Goal: Task Accomplishment & Management: Use online tool/utility

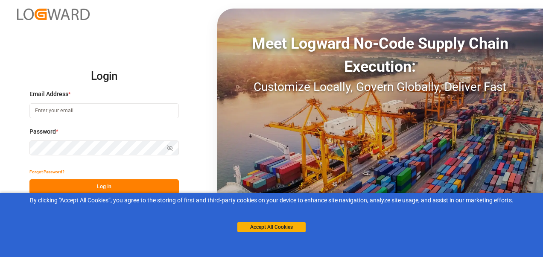
click at [79, 109] on input at bounding box center [104, 110] width 150 height 15
type input "[PERSON_NAME][EMAIL_ADDRESS][PERSON_NAME][DOMAIN_NAME]"
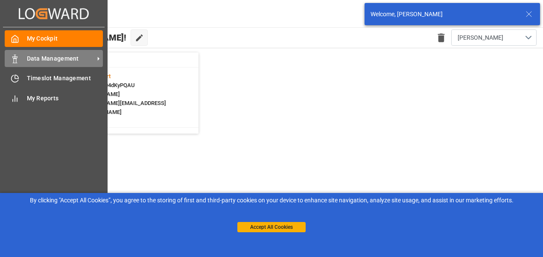
click at [69, 57] on span "Data Management" at bounding box center [60, 58] width 67 height 9
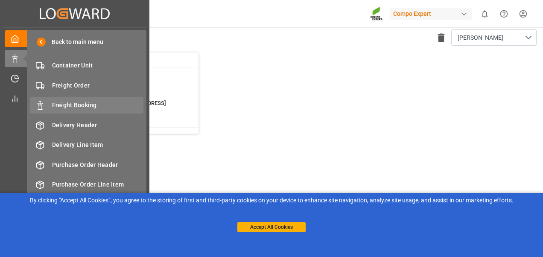
click at [80, 106] on span "Freight Booking" at bounding box center [98, 105] width 92 height 9
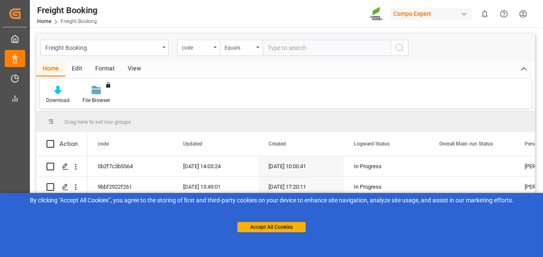
click at [87, 63] on div "Edit" at bounding box center [76, 69] width 23 height 15
click at [200, 43] on div "code" at bounding box center [196, 47] width 29 height 10
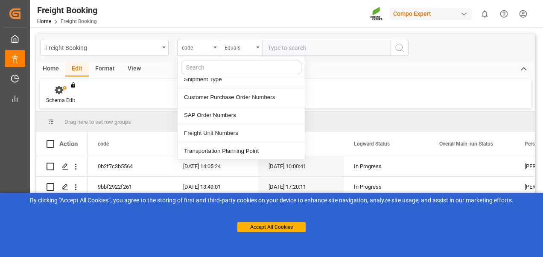
scroll to position [171, 0]
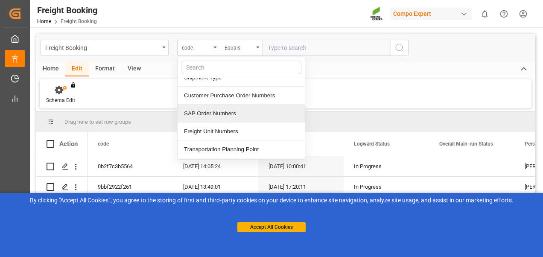
click at [205, 112] on div "SAP Order Numbers" at bounding box center [241, 114] width 127 height 18
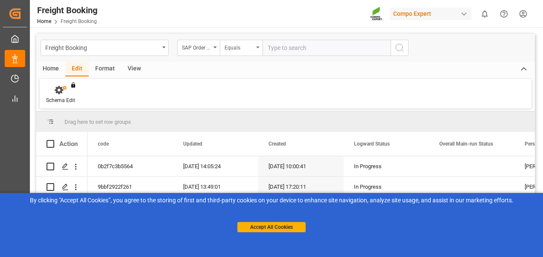
click at [238, 47] on div "Equals" at bounding box center [239, 47] width 29 height 10
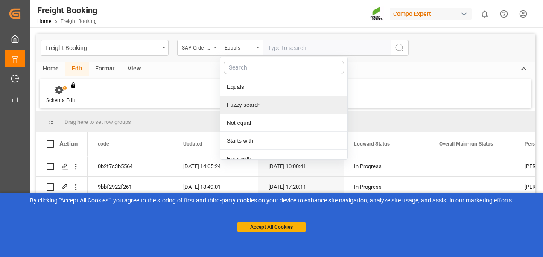
click at [244, 101] on div "Fuzzy search" at bounding box center [283, 105] width 127 height 18
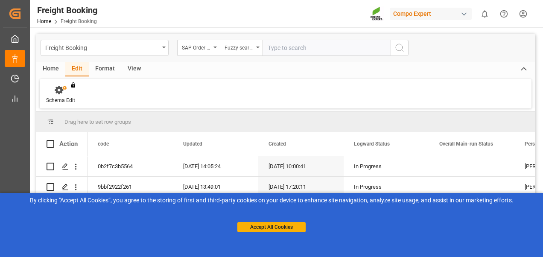
paste input "2000000344"
type input "2000000344"
click at [398, 51] on icon "search button" at bounding box center [400, 48] width 10 height 10
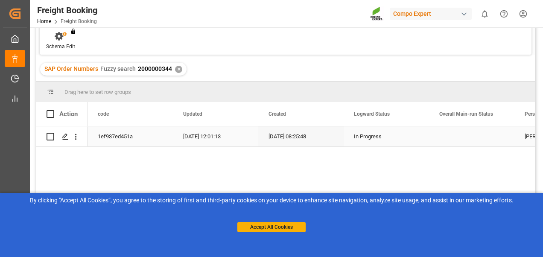
scroll to position [43, 0]
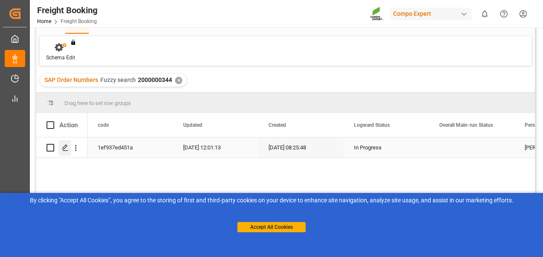
click at [65, 144] on div "Press SPACE to select this row." at bounding box center [65, 148] width 13 height 16
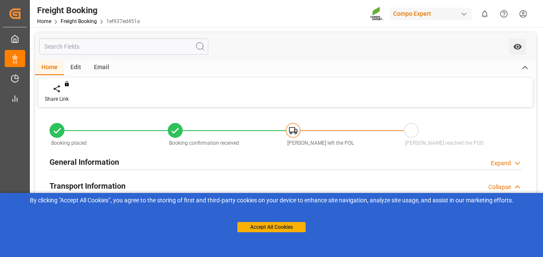
type input "ONE"
type input "Ocean Network Express"
type input "9332860"
type input "NLRTM"
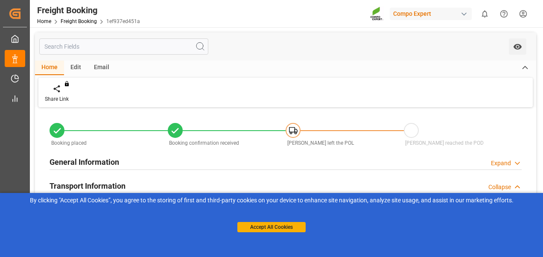
type input "INMUN"
type input "0"
type input "17550"
type input "[DATE] 01:00"
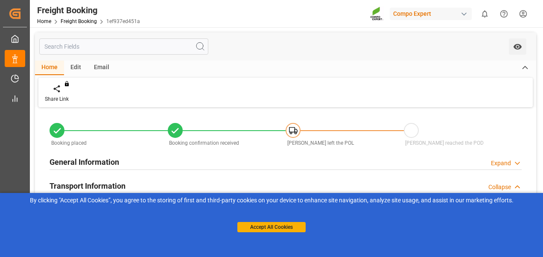
type input "[DATE] 21:30"
type input "[DATE] 09:00"
type input "[DATE] 00:00"
type input "[DATE] 08:25"
type input "[DATE] 08:28"
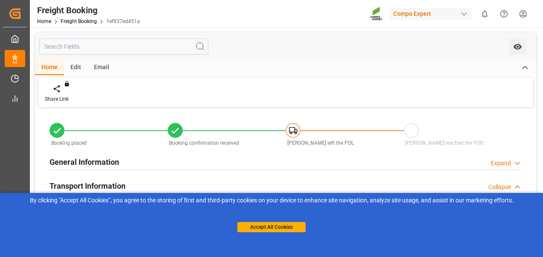
type input "[DATE] 08:28"
type input "[DATE] 15:19"
type input "[DATE] 11:00"
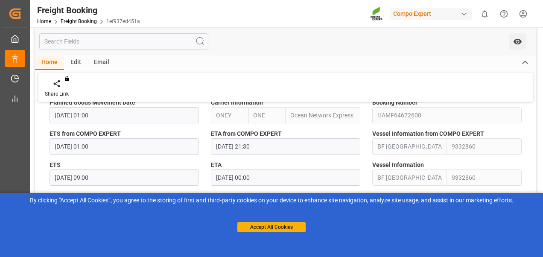
scroll to position [513, 0]
